Goal: Check status: Check status

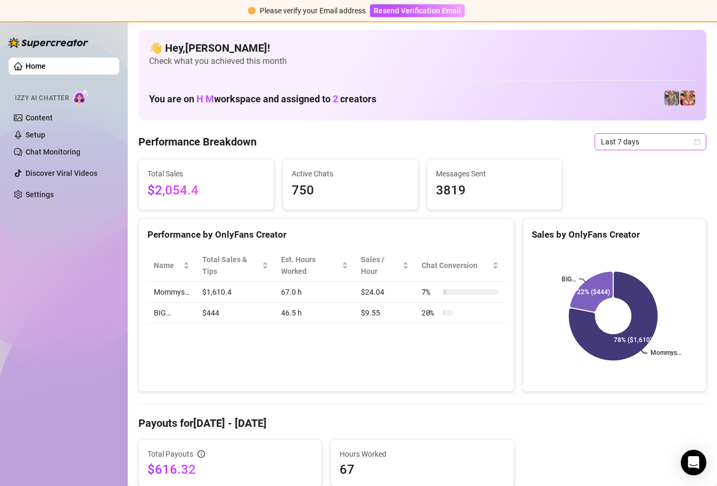
click at [689, 147] on span "Last 7 days" at bounding box center [650, 142] width 99 height 16
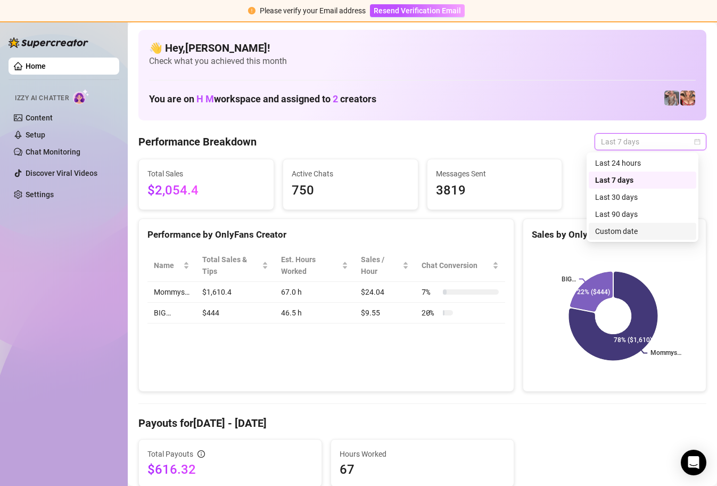
click at [643, 235] on div "Custom date" at bounding box center [642, 231] width 95 height 12
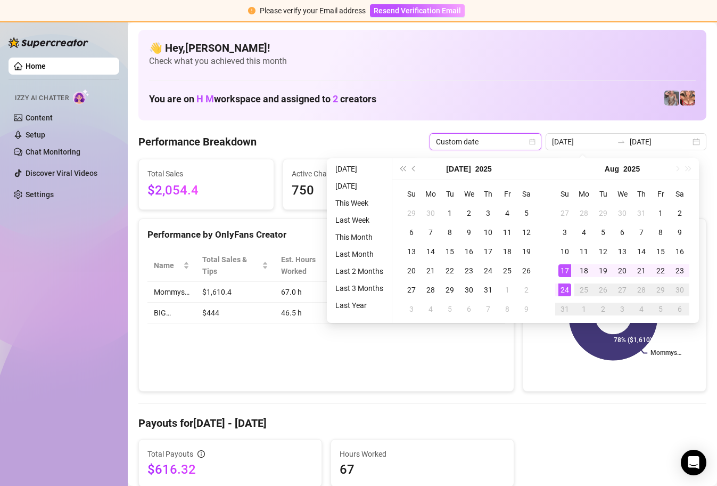
type input "[DATE]"
click at [565, 285] on div "24" at bounding box center [565, 289] width 13 height 13
type input "[DATE]"
